Goal: Task Accomplishment & Management: Use online tool/utility

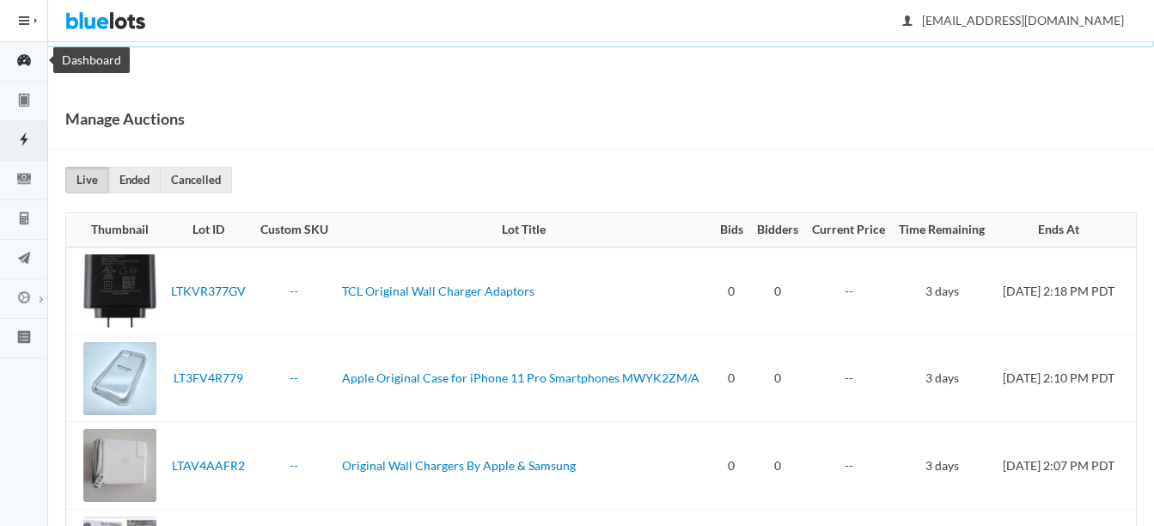
click at [13, 64] on icon "speedometer" at bounding box center [24, 59] width 48 height 15
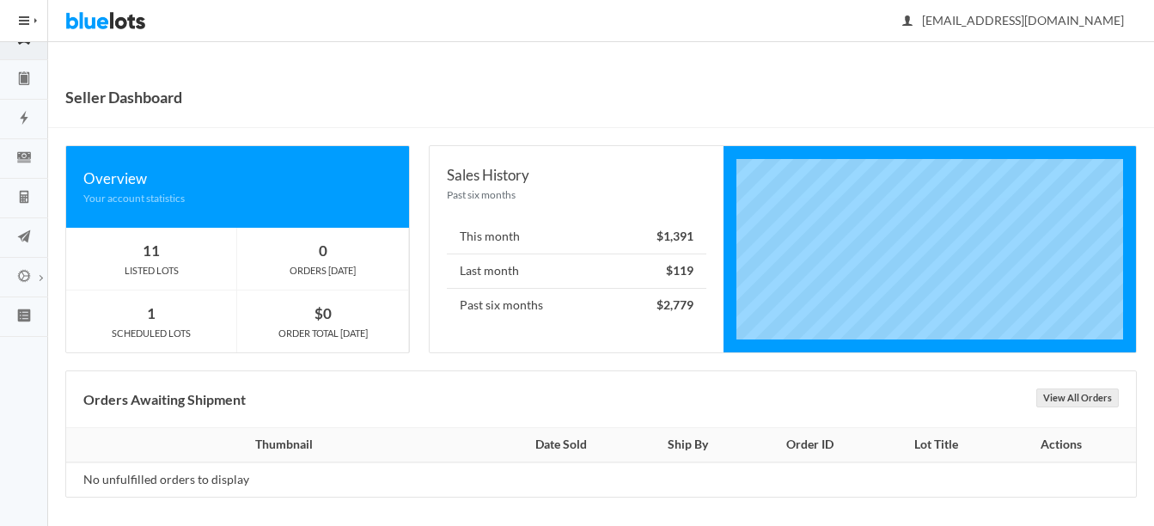
scroll to position [27, 0]
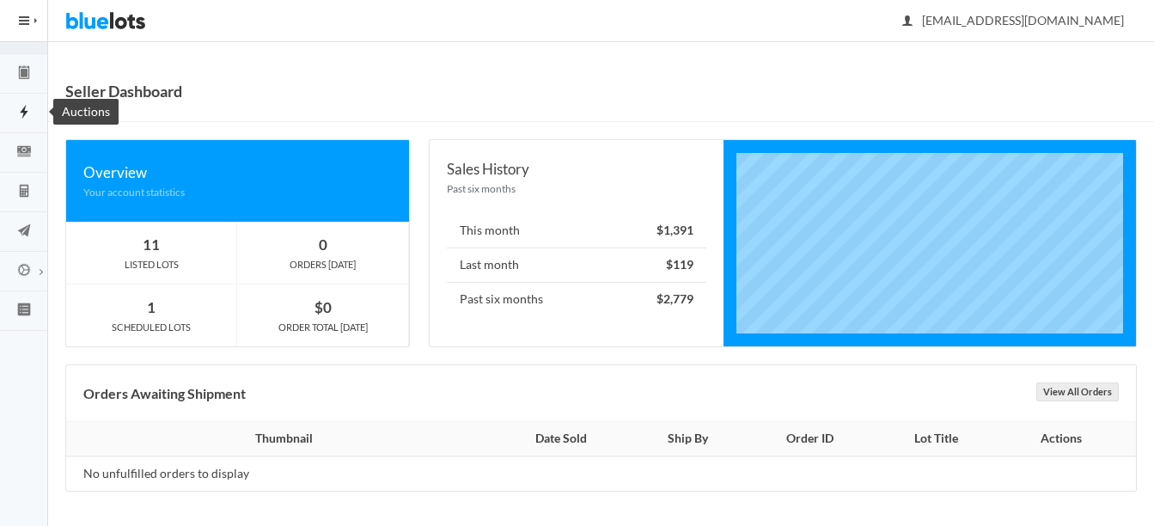
click at [23, 106] on icon "flash" at bounding box center [24, 111] width 48 height 15
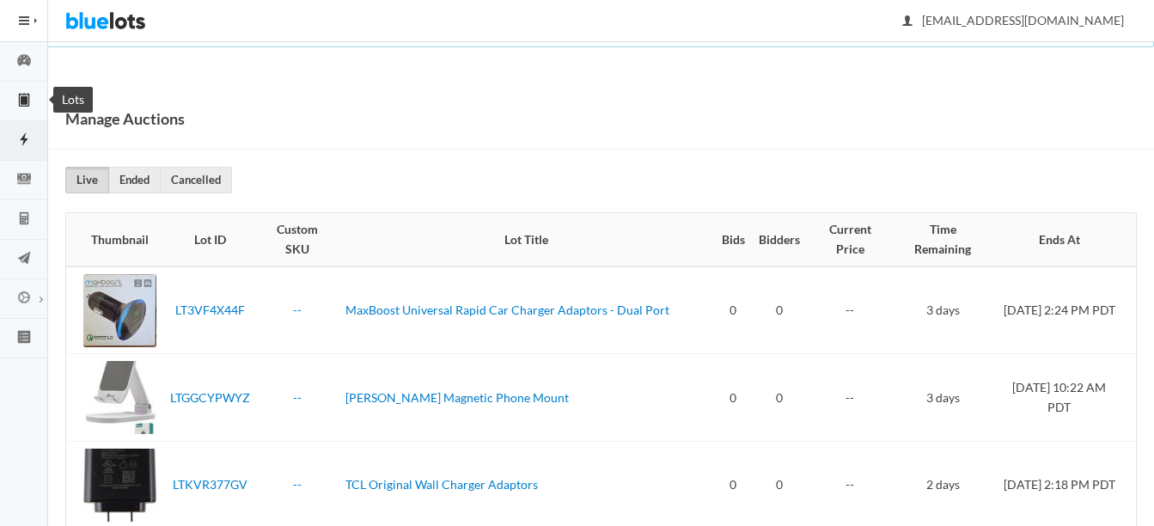
click at [23, 103] on icon "clipboard" at bounding box center [24, 99] width 7 height 12
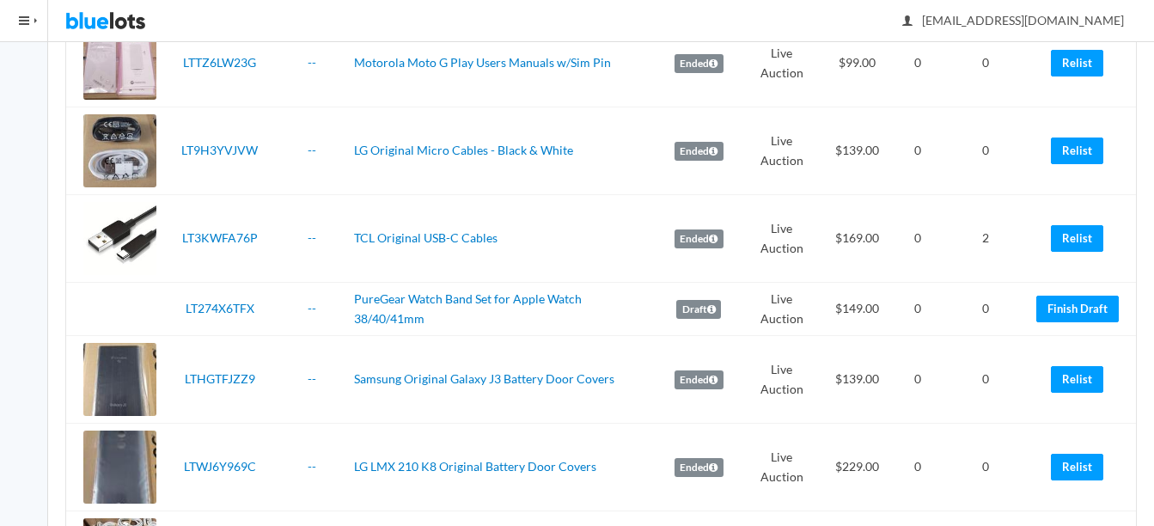
scroll to position [1289, 0]
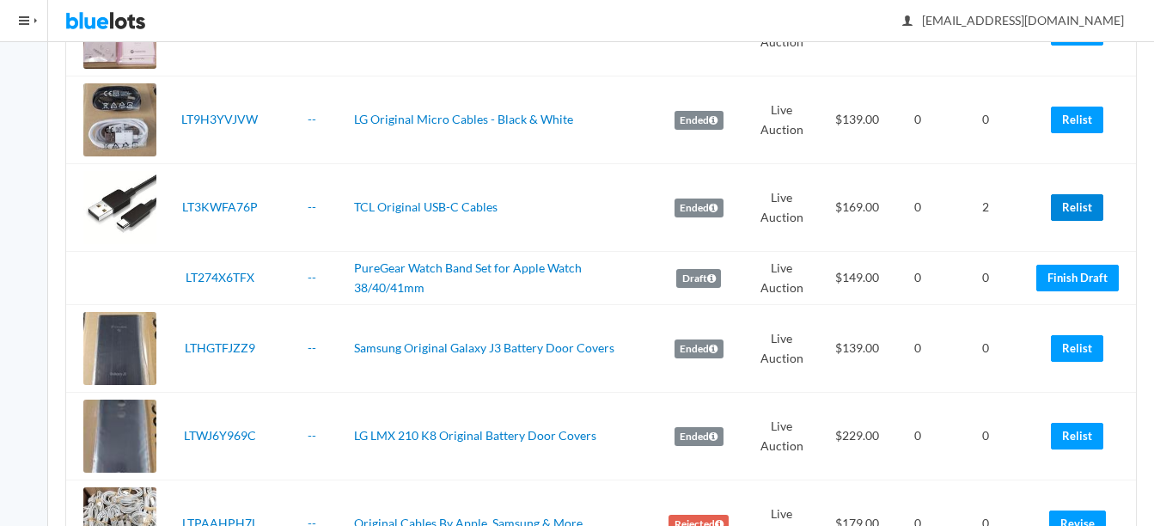
click at [1090, 203] on link "Relist" at bounding box center [1077, 207] width 52 height 27
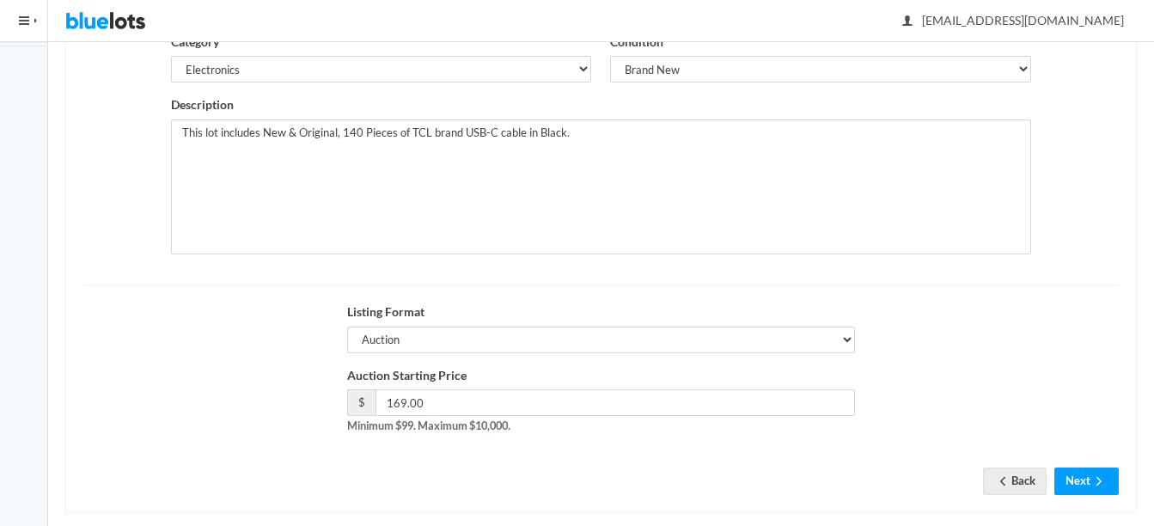
scroll to position [334, 0]
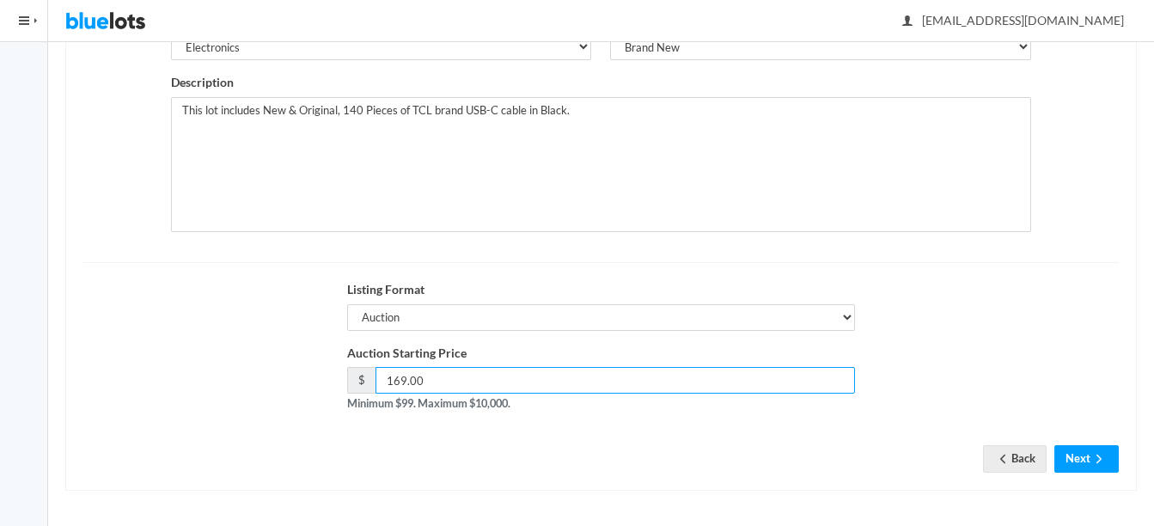
click at [406, 378] on input "169.00" at bounding box center [615, 380] width 480 height 27
type input "165.00"
click at [1070, 452] on button "Next" at bounding box center [1086, 458] width 64 height 27
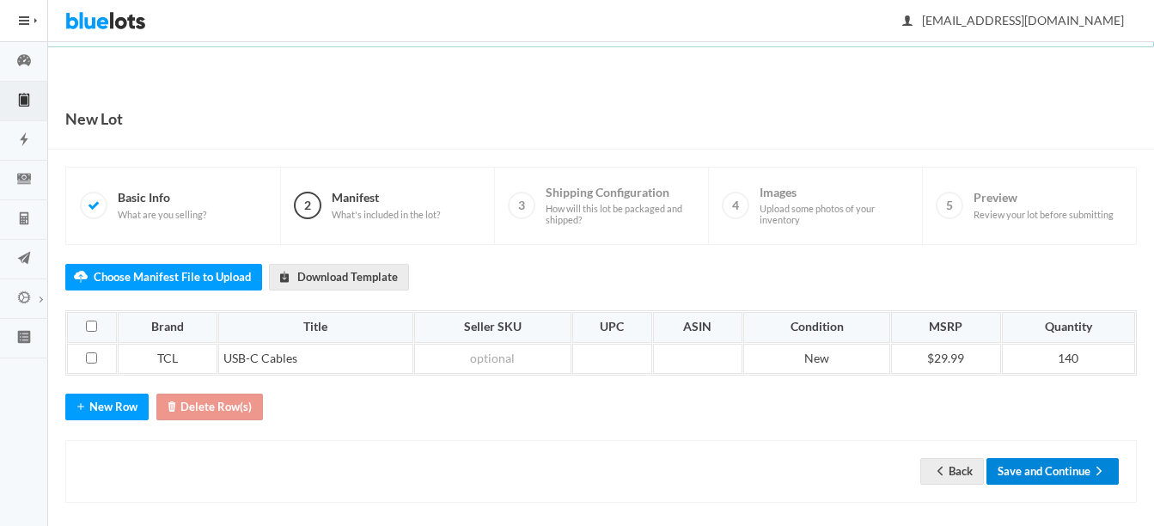
click at [1055, 469] on button "Save and Continue" at bounding box center [1052, 471] width 132 height 27
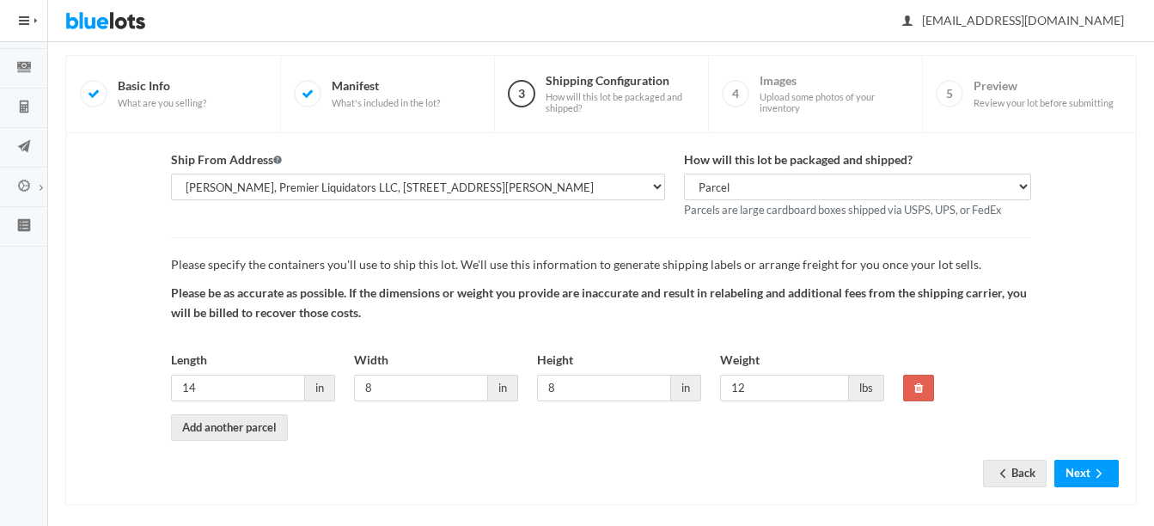
scroll to position [126, 0]
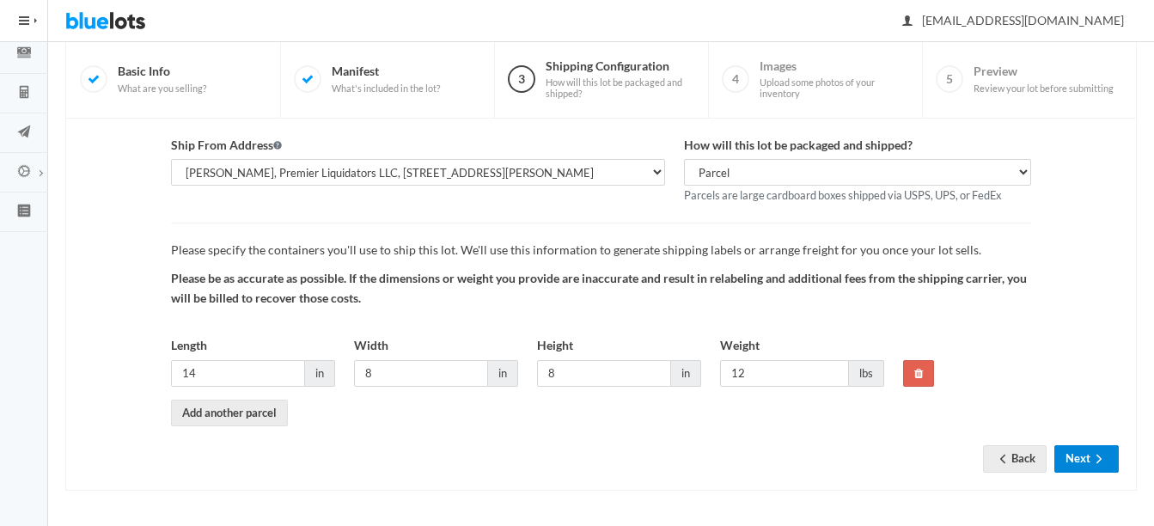
click at [1082, 452] on button "Next" at bounding box center [1086, 458] width 64 height 27
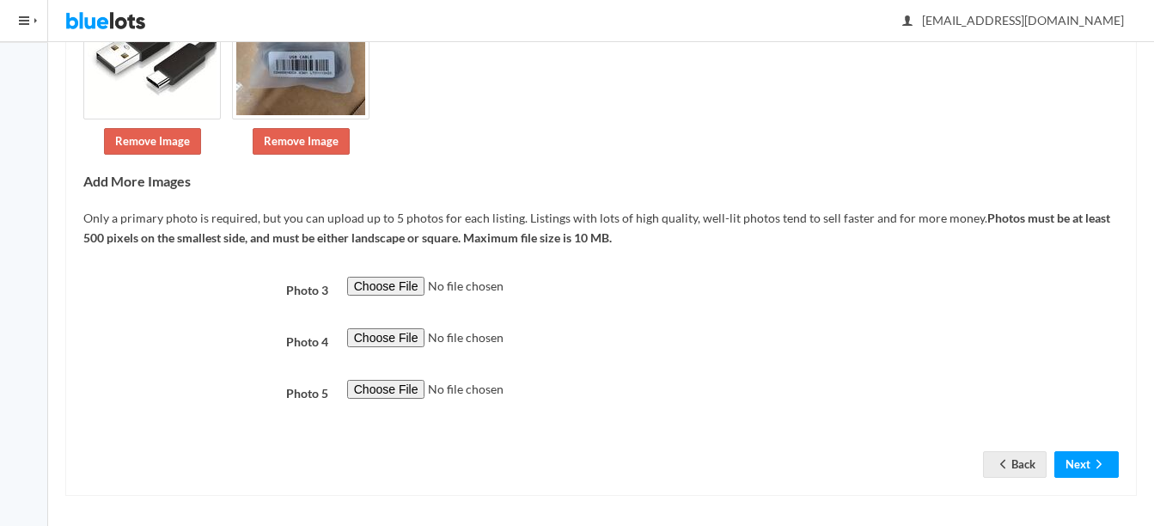
scroll to position [320, 0]
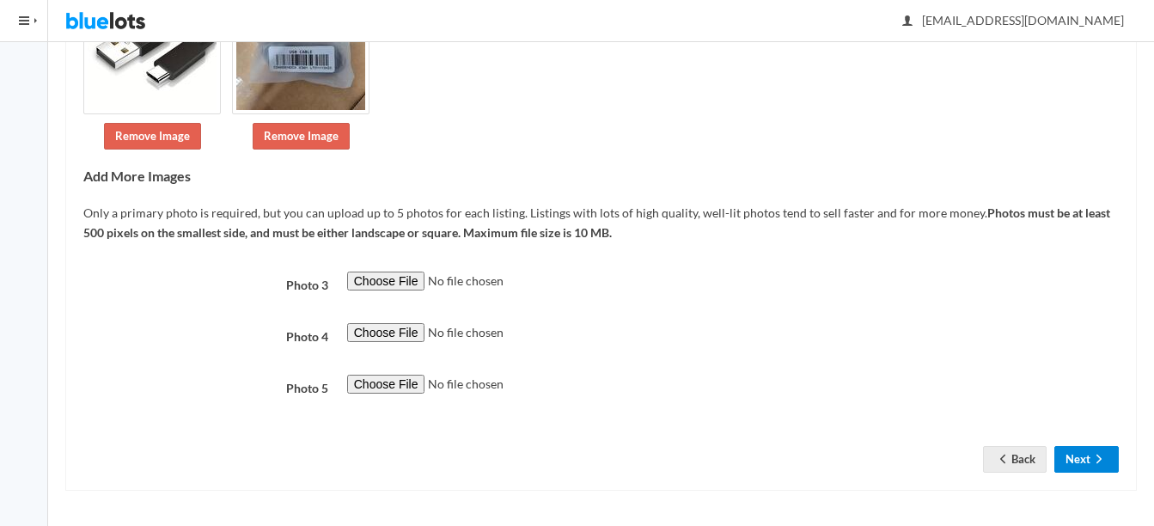
click at [1096, 458] on icon "arrow forward" at bounding box center [1098, 459] width 17 height 14
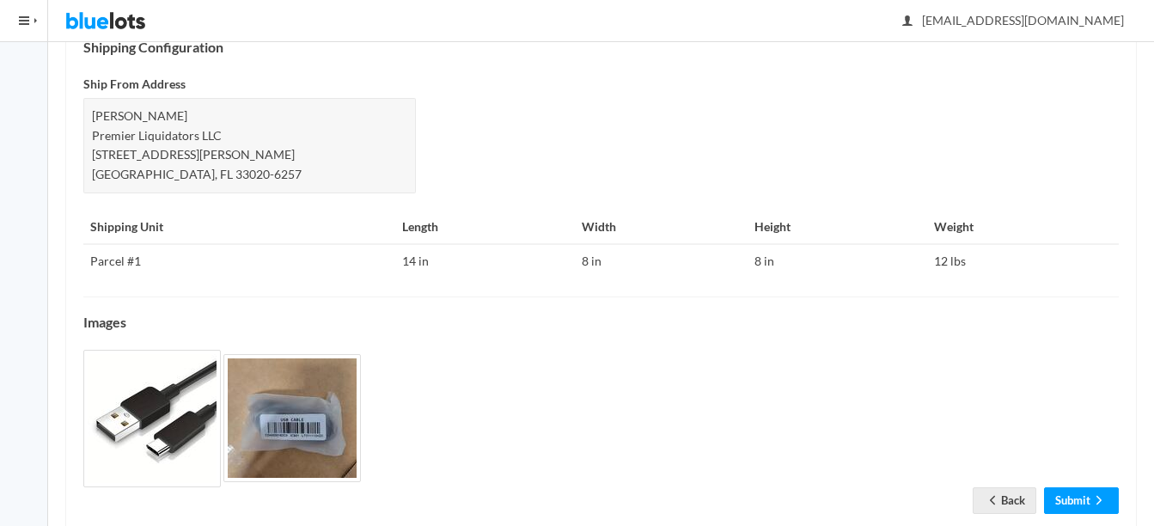
scroll to position [743, 0]
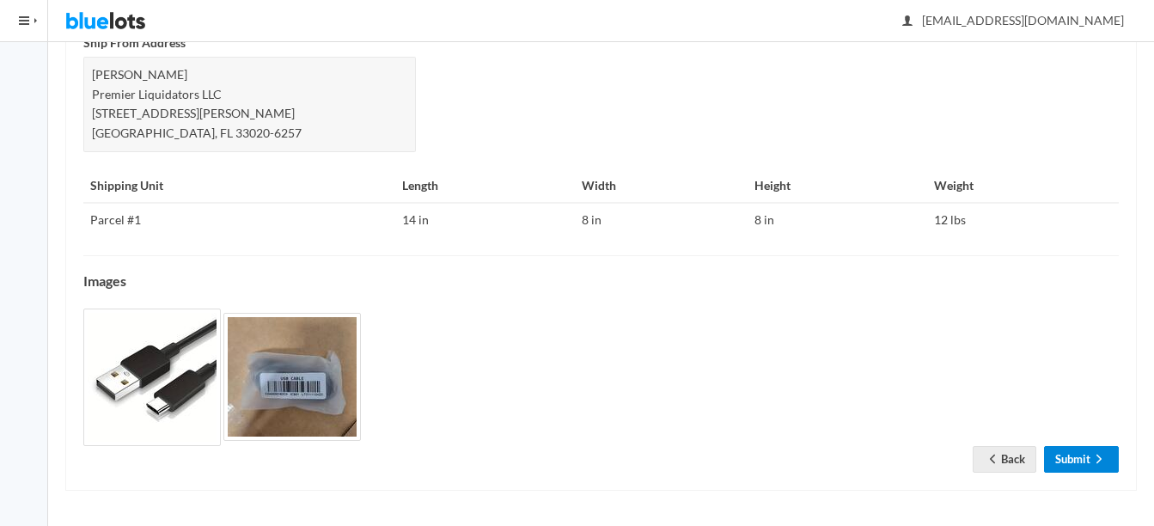
click at [1084, 463] on link "Submit" at bounding box center [1081, 459] width 75 height 27
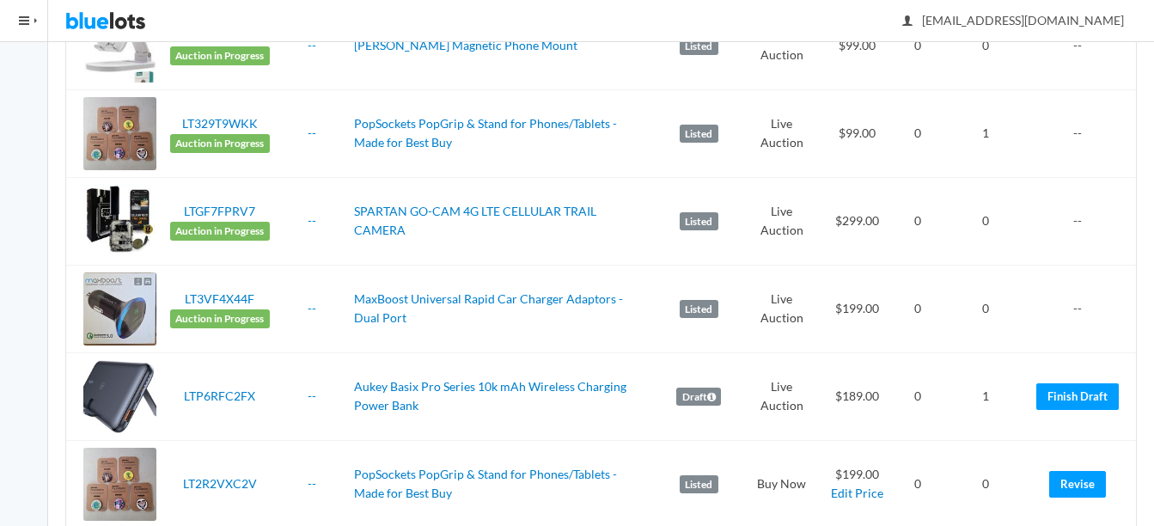
scroll to position [516, 0]
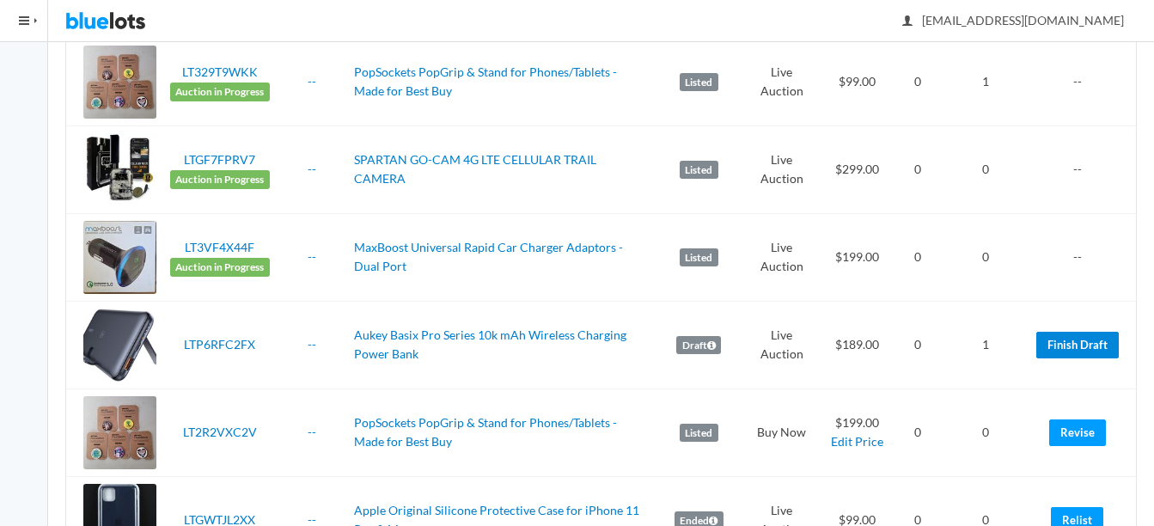
click at [1081, 348] on link "Finish Draft" at bounding box center [1077, 345] width 82 height 27
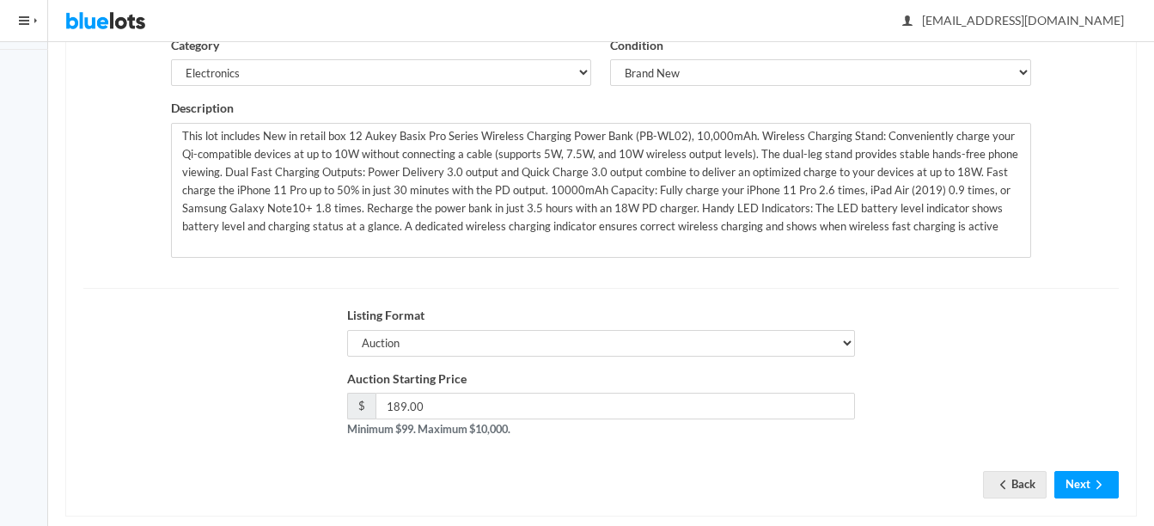
scroll to position [334, 0]
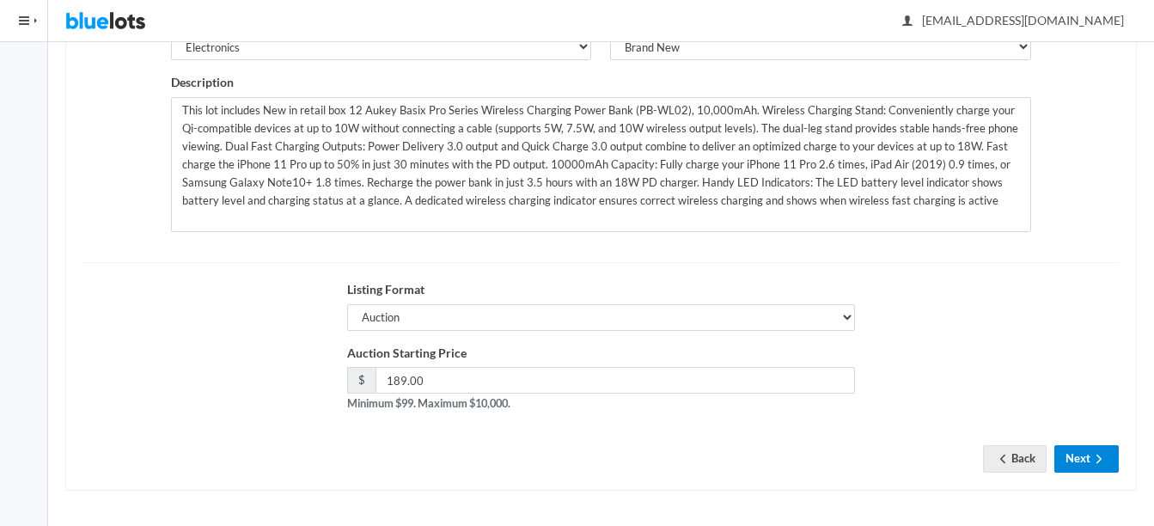
click at [1066, 461] on button "Next" at bounding box center [1086, 458] width 64 height 27
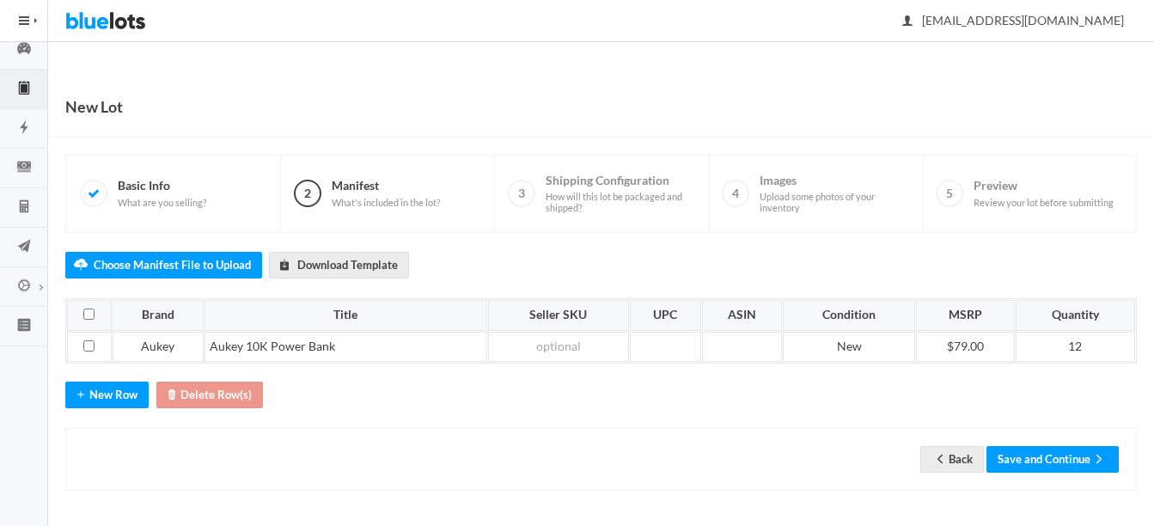
scroll to position [12, 0]
click at [1063, 459] on button "Save and Continue" at bounding box center [1052, 459] width 132 height 27
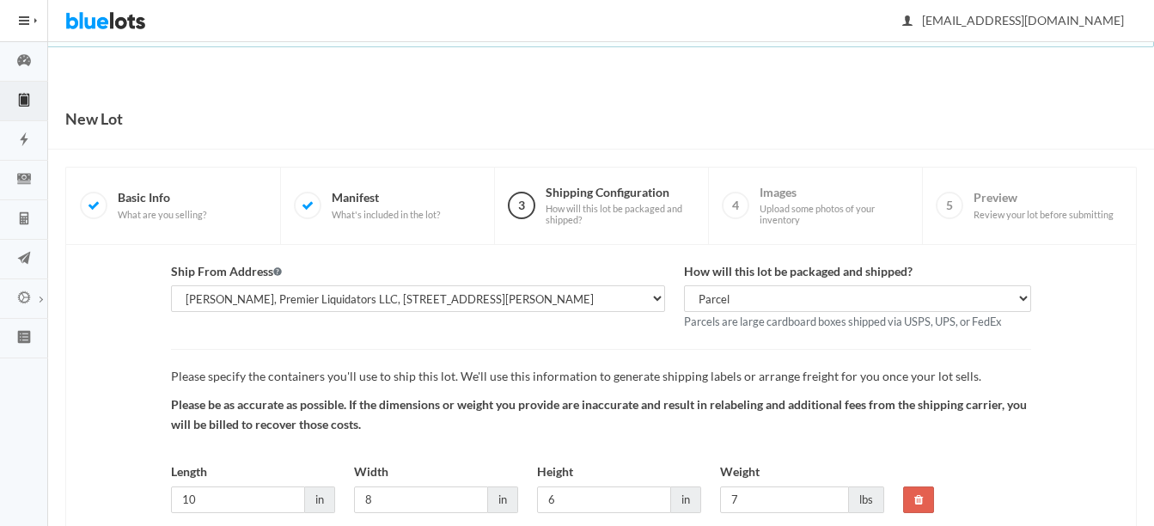
scroll to position [126, 0]
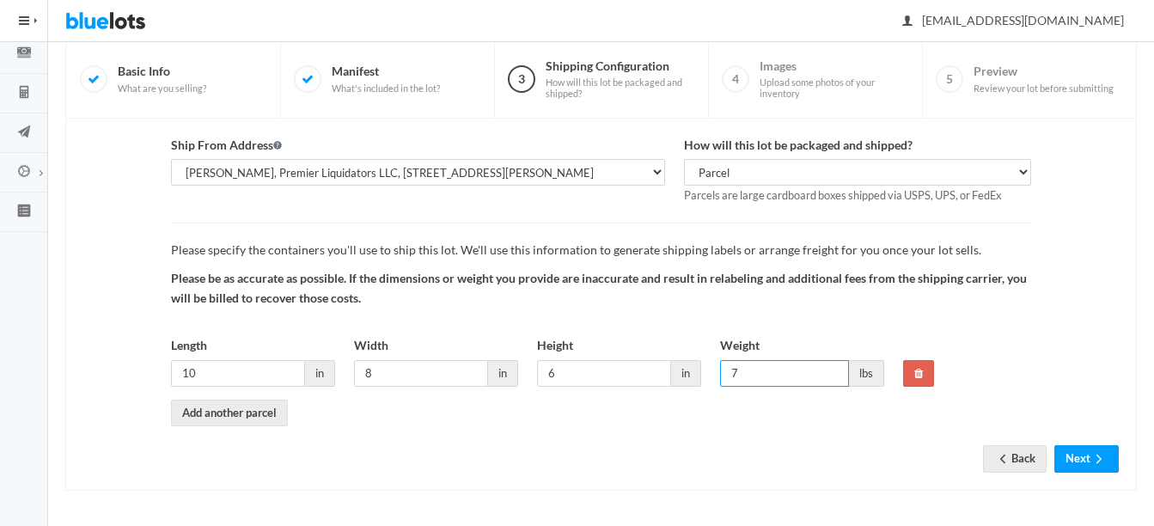
click at [764, 381] on input "7" at bounding box center [784, 373] width 129 height 27
type input "12"
click at [1096, 454] on icon "arrow forward" at bounding box center [1098, 459] width 17 height 14
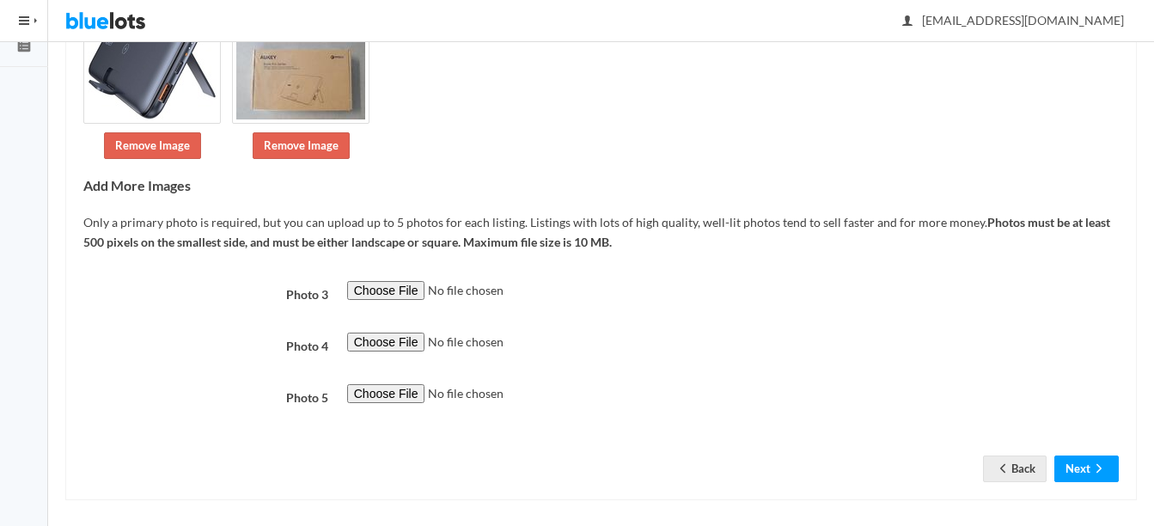
scroll to position [301, 0]
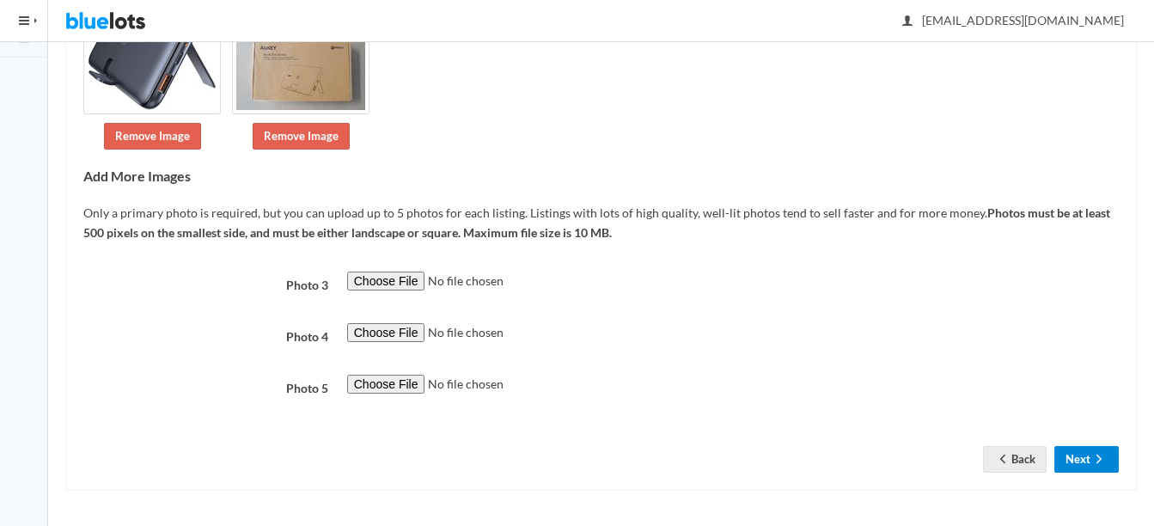
click at [1095, 458] on icon "arrow forward" at bounding box center [1098, 459] width 17 height 14
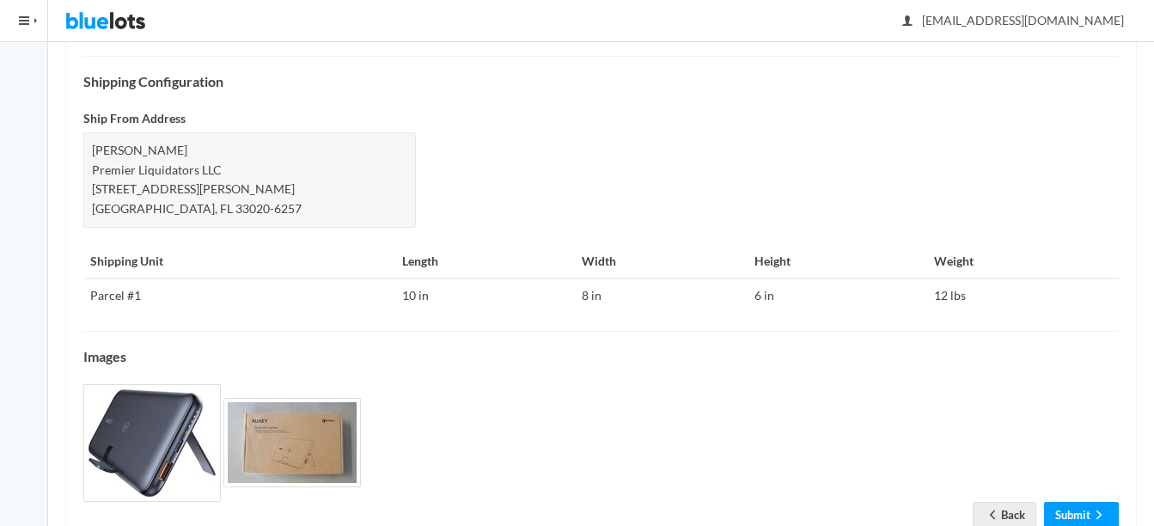
scroll to position [821, 0]
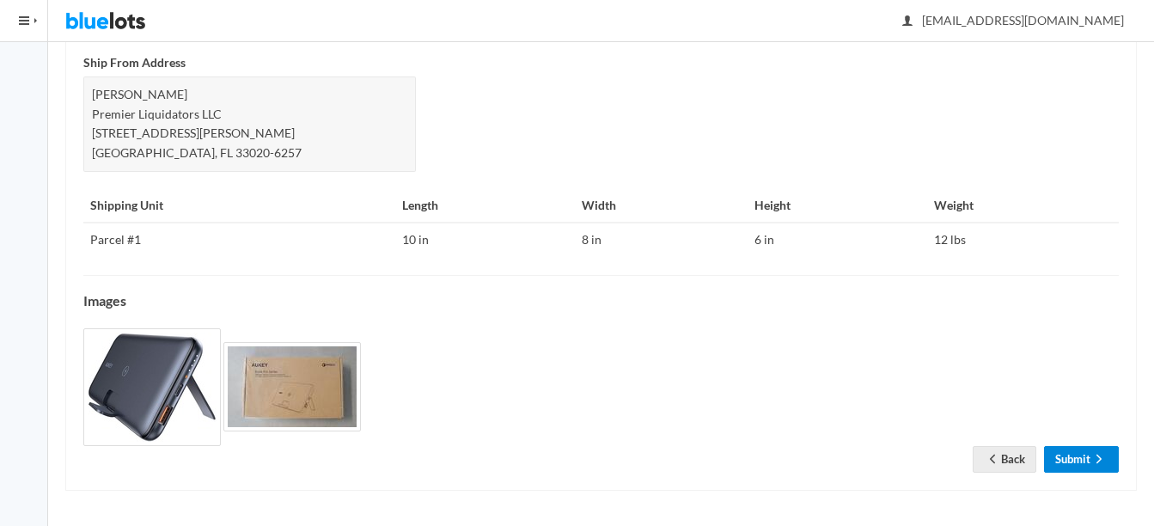
click at [1080, 452] on link "Submit" at bounding box center [1081, 459] width 75 height 27
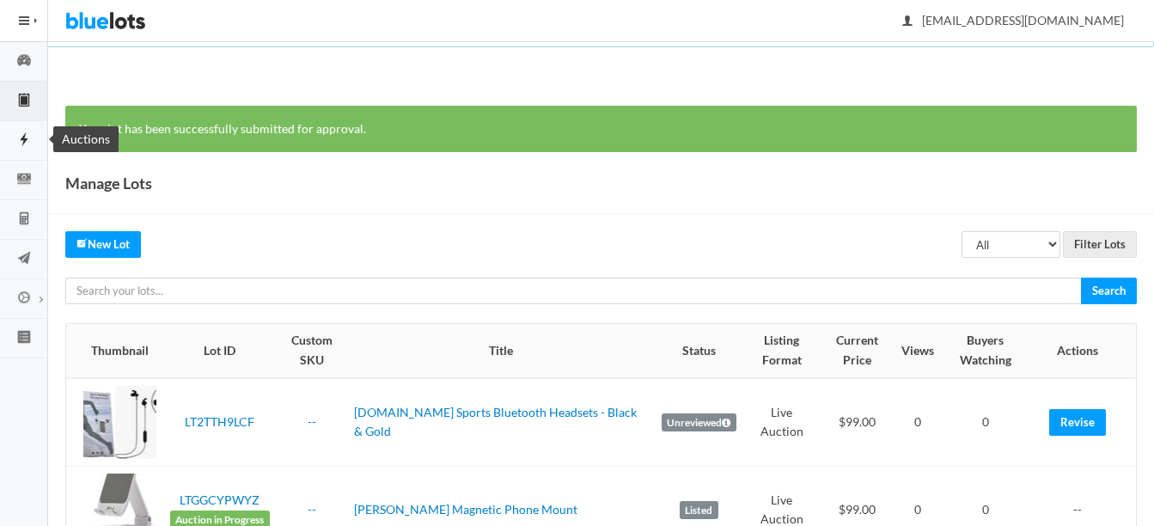
drag, startPoint x: 25, startPoint y: 134, endPoint x: 36, endPoint y: 137, distance: 11.5
click at [25, 134] on icon "flash" at bounding box center [24, 139] width 8 height 14
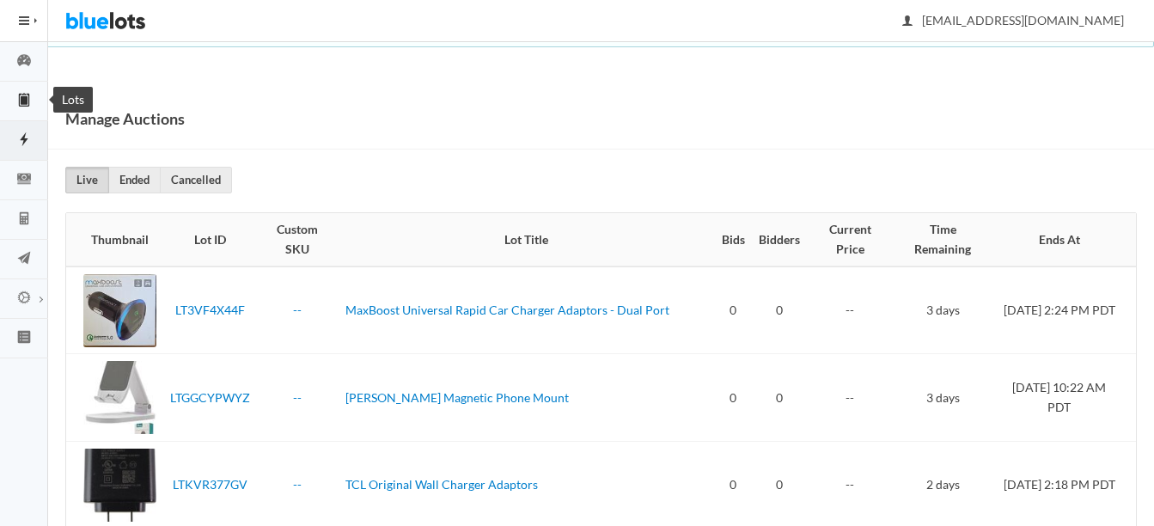
click at [26, 95] on icon "clipboard" at bounding box center [24, 99] width 7 height 12
